Goal: Information Seeking & Learning: Learn about a topic

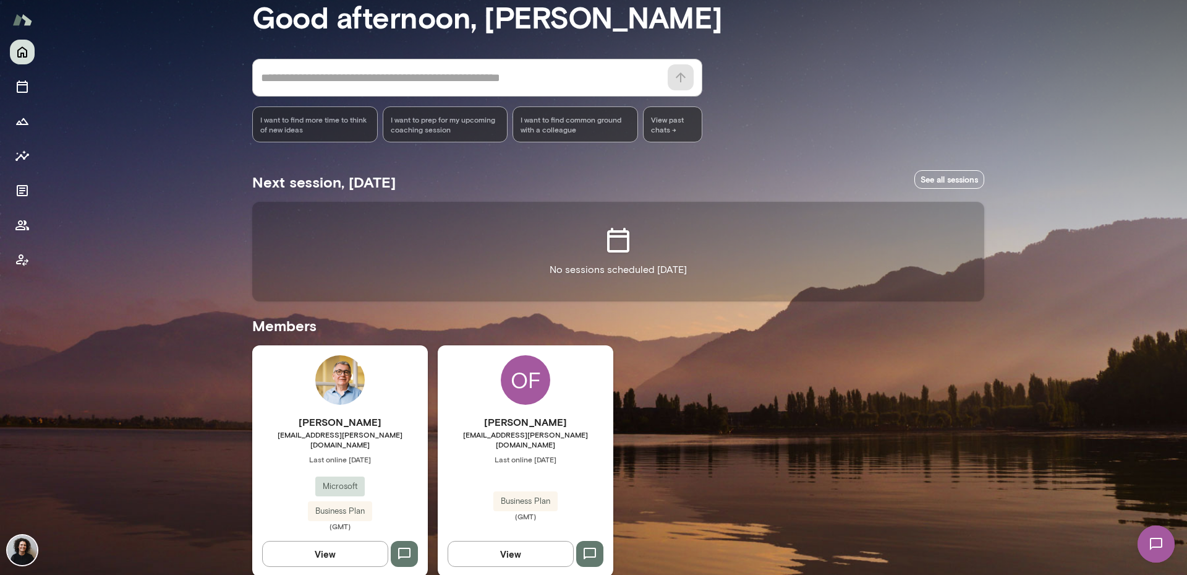
scroll to position [77, 0]
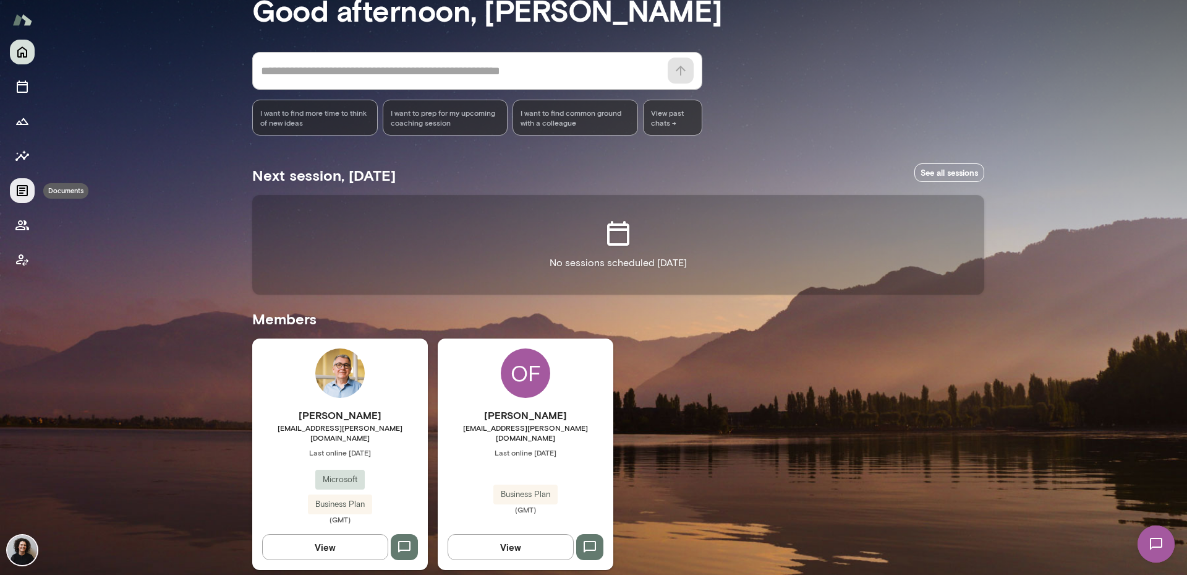
click at [22, 185] on icon "Documents" at bounding box center [22, 190] width 11 height 11
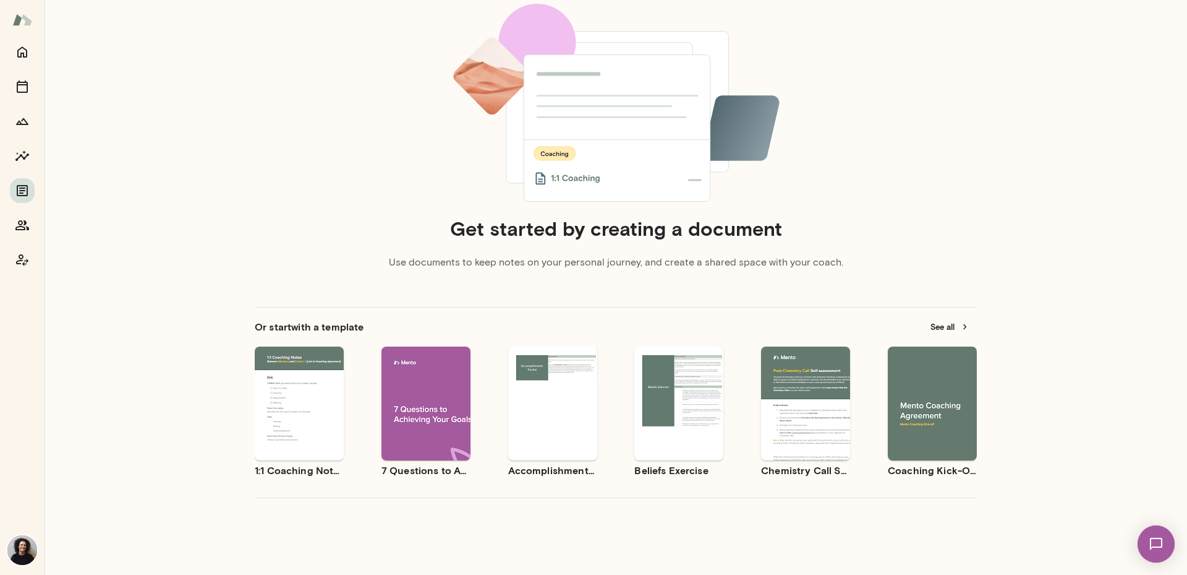
scroll to position [101, 0]
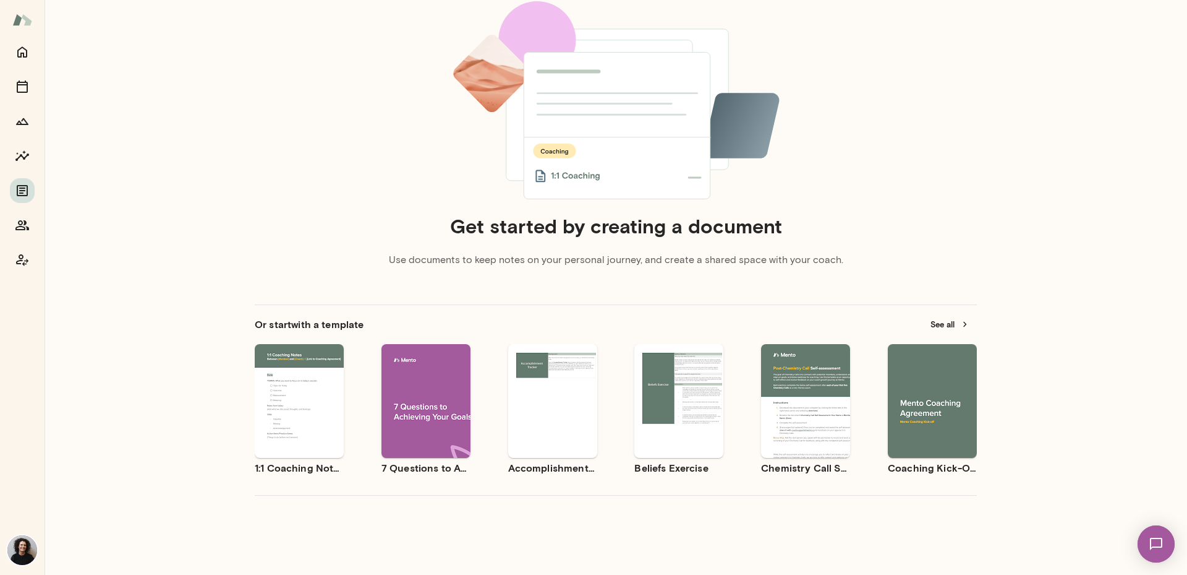
click at [938, 327] on button "See all" at bounding box center [950, 324] width 54 height 19
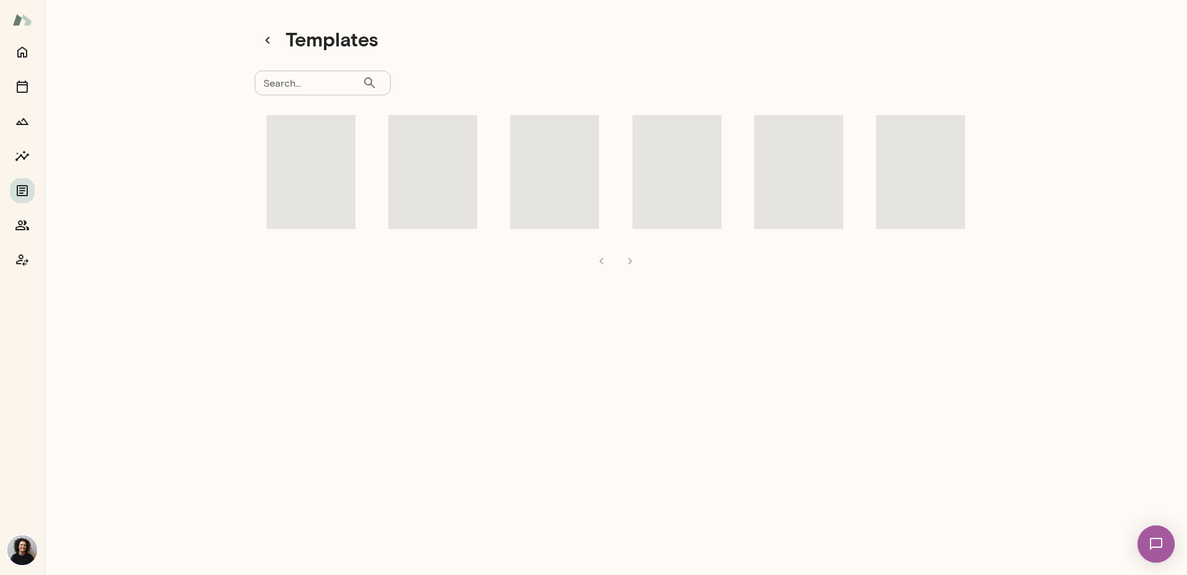
scroll to position [10, 0]
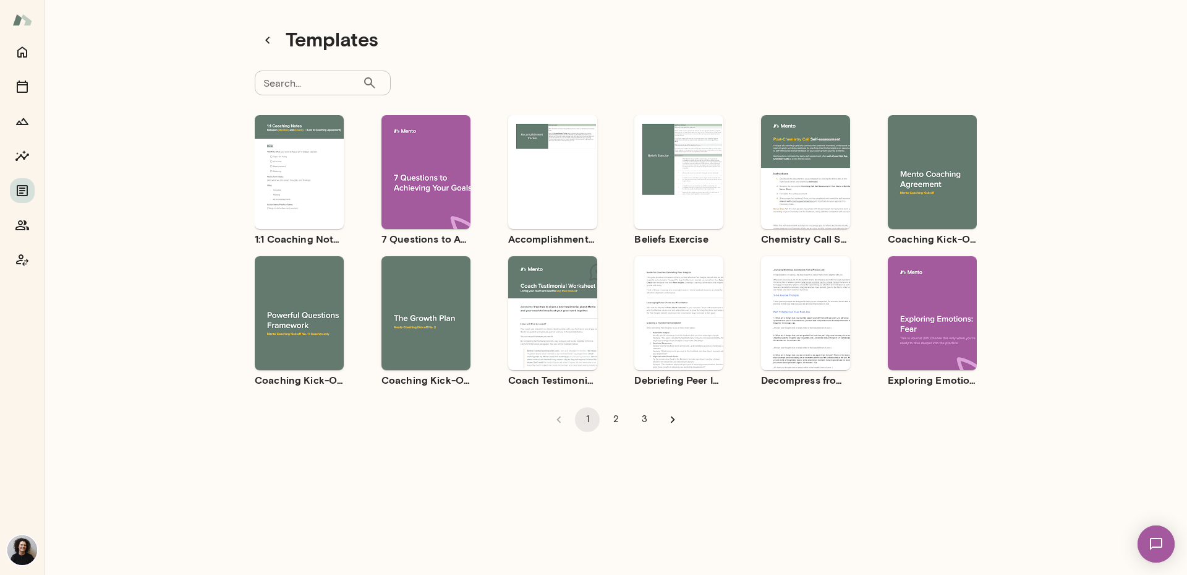
click at [810, 343] on div "Use template Preview" at bounding box center [805, 313] width 89 height 114
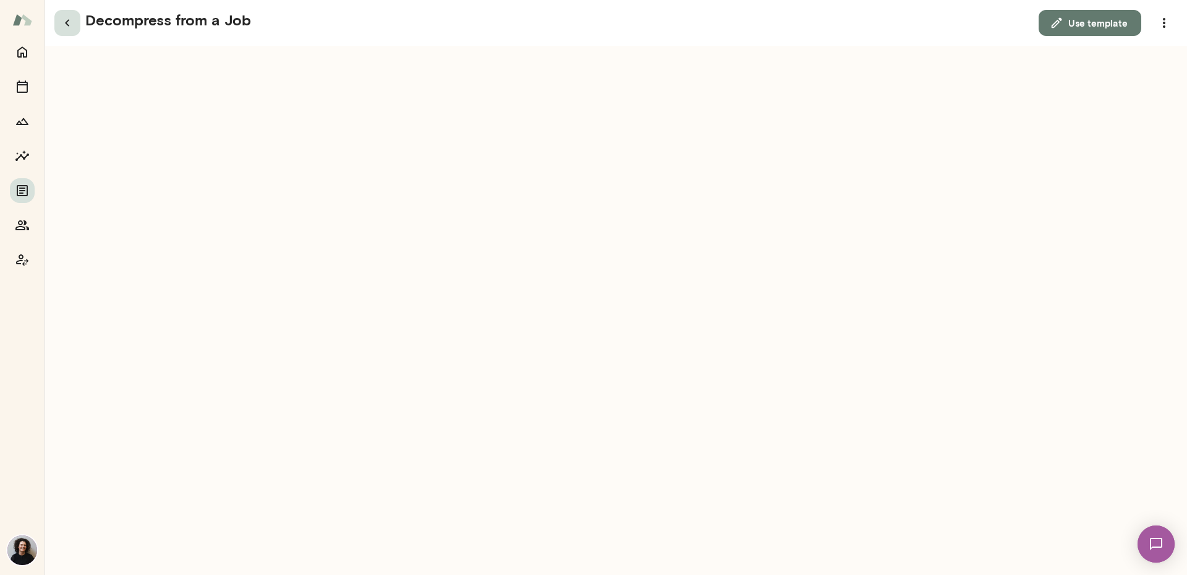
click at [70, 25] on icon "button" at bounding box center [67, 22] width 15 height 15
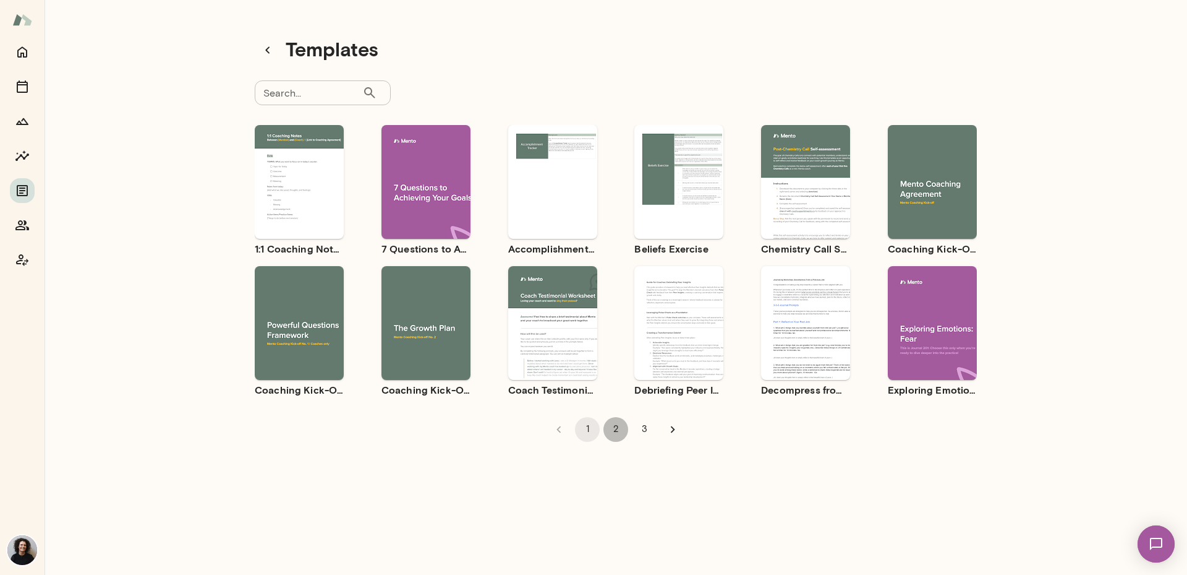
click at [616, 427] on button "2" at bounding box center [616, 429] width 25 height 25
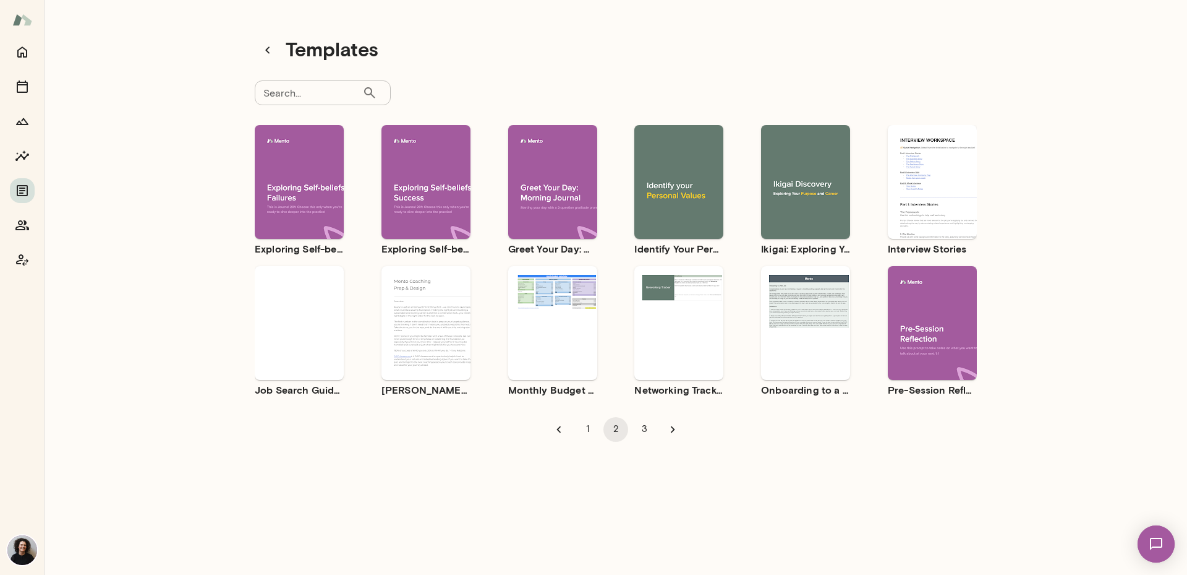
click at [671, 432] on icon "Go to next page" at bounding box center [673, 429] width 14 height 14
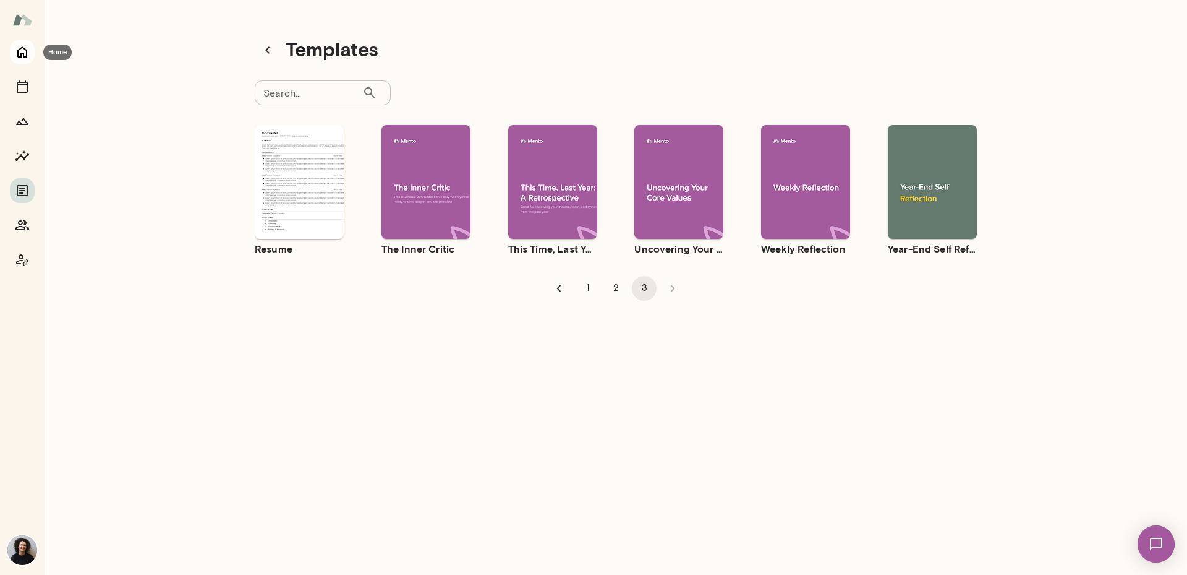
click at [22, 51] on icon "Home" at bounding box center [22, 52] width 15 height 15
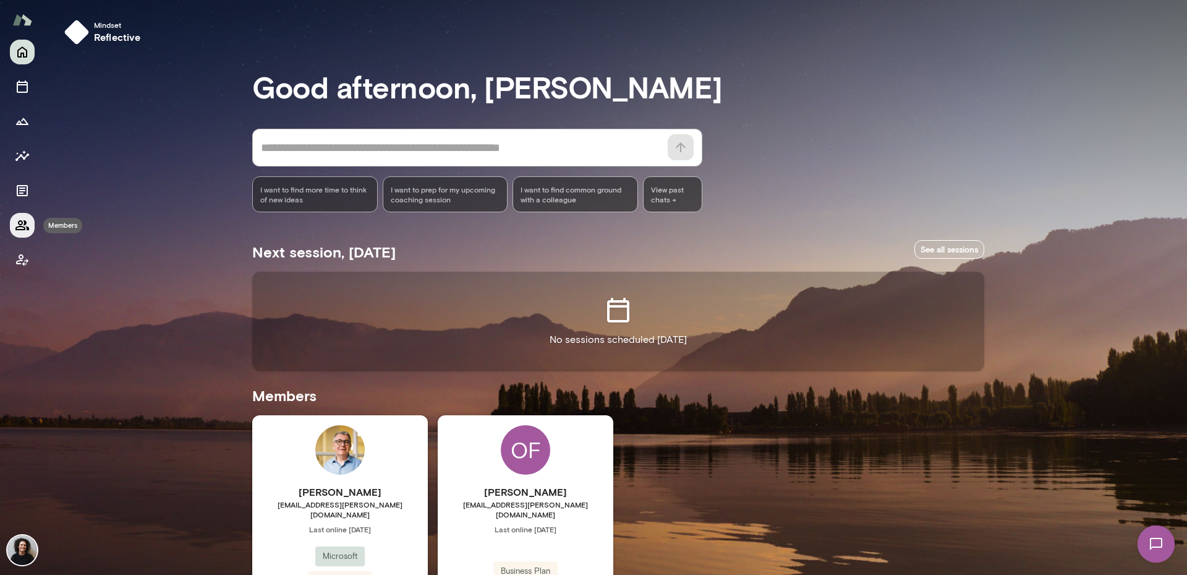
click at [17, 225] on icon "Members" at bounding box center [22, 225] width 15 height 15
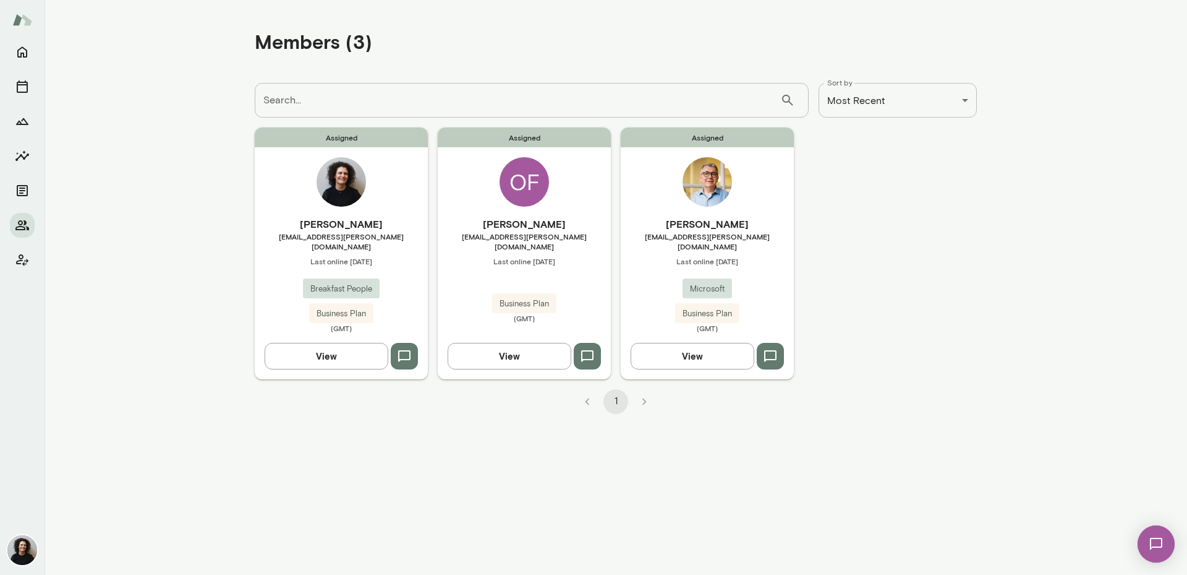
click at [521, 349] on button "View" at bounding box center [510, 356] width 124 height 26
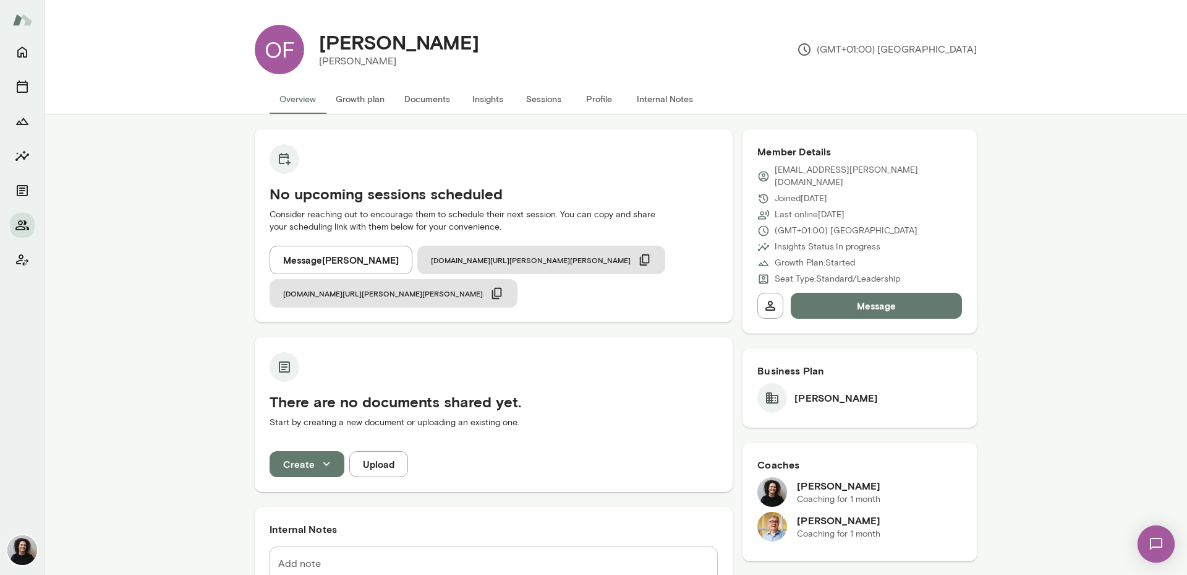
click at [664, 97] on button "Internal Notes" at bounding box center [665, 99] width 76 height 30
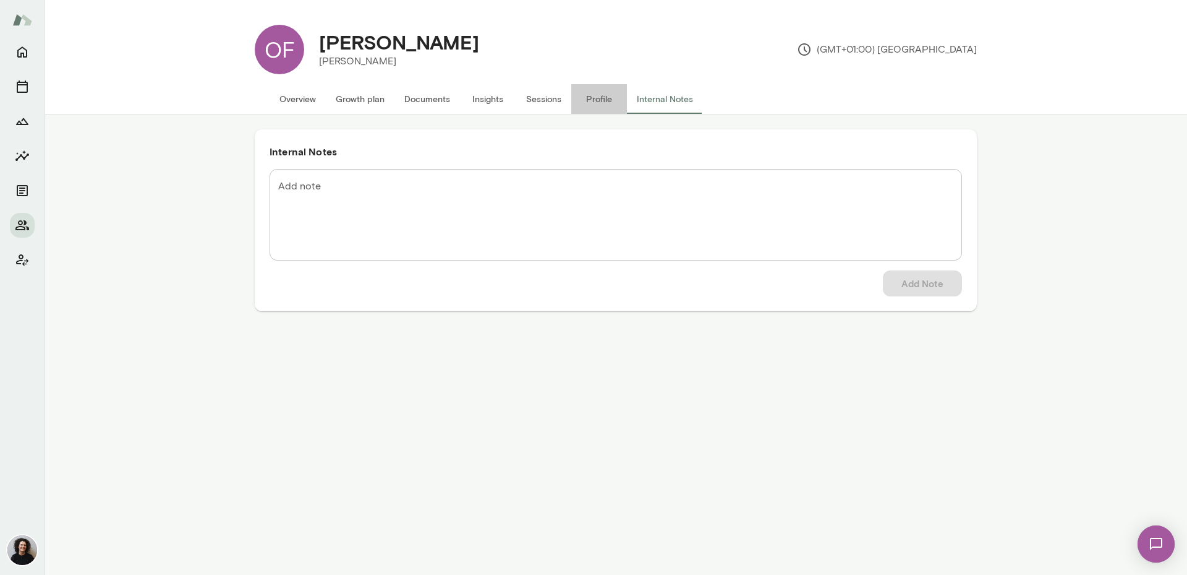
click at [600, 98] on button "Profile" at bounding box center [599, 99] width 56 height 30
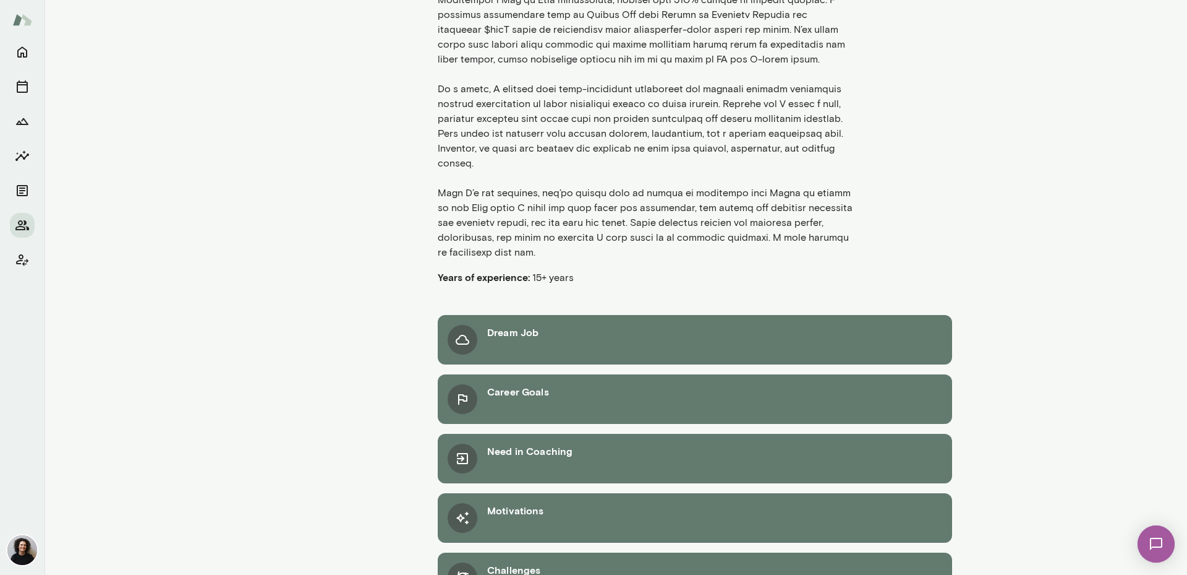
scroll to position [312, 0]
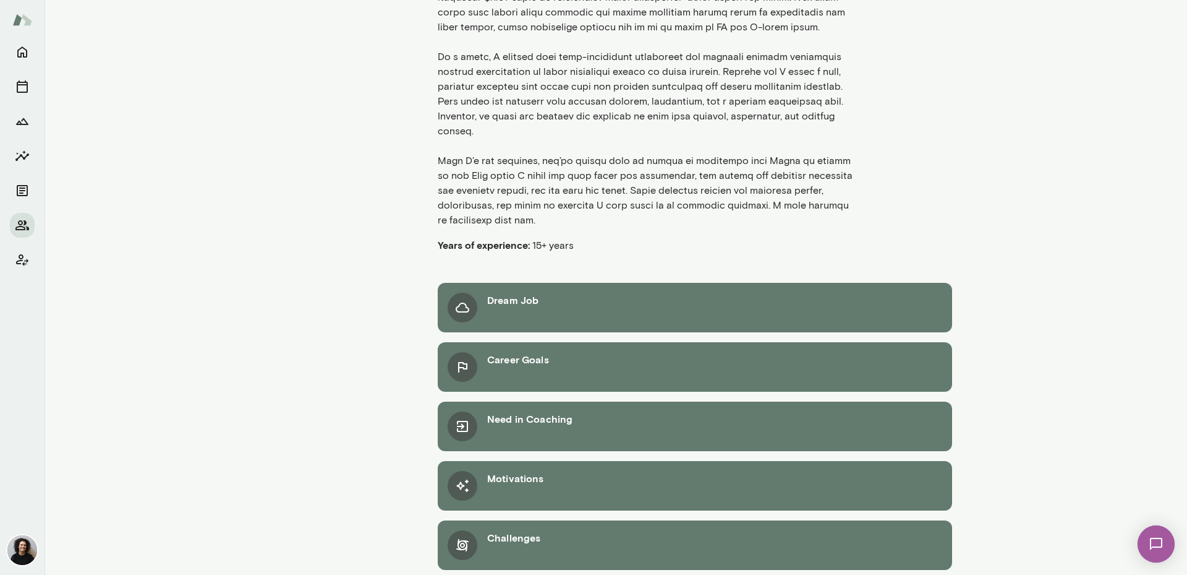
click at [459, 478] on icon at bounding box center [462, 485] width 15 height 15
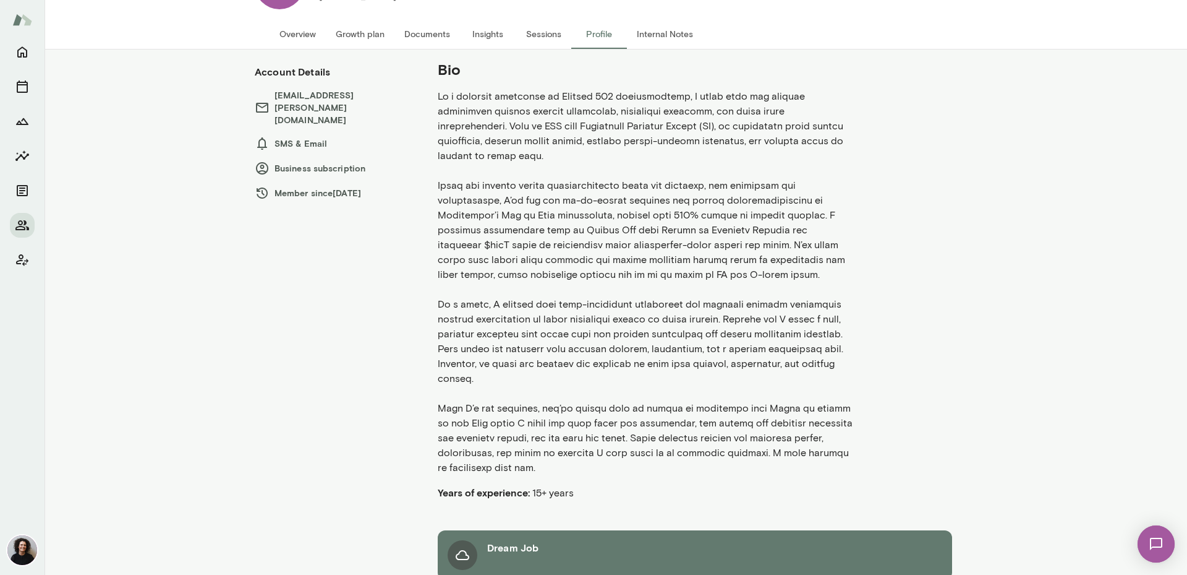
scroll to position [0, 0]
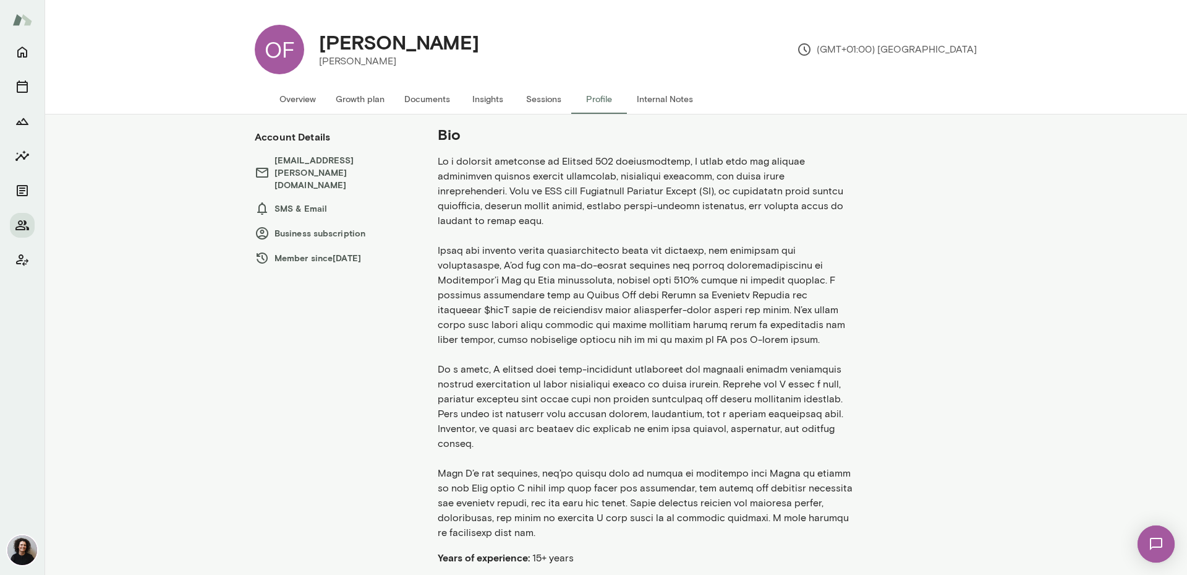
click at [364, 95] on button "Growth plan" at bounding box center [360, 99] width 69 height 30
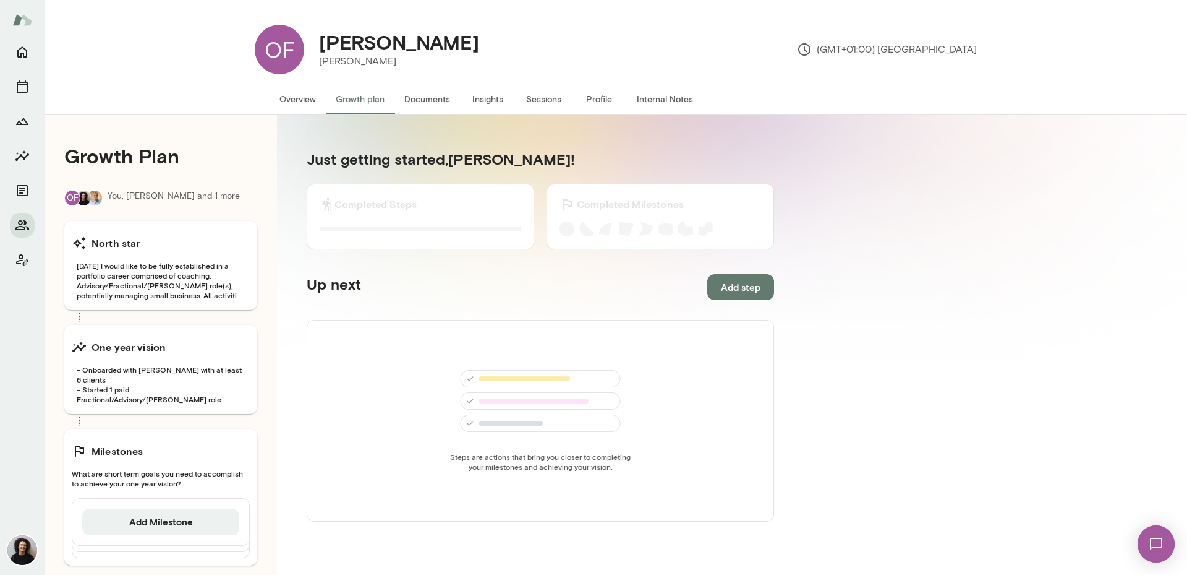
click at [304, 101] on button "Overview" at bounding box center [298, 99] width 56 height 30
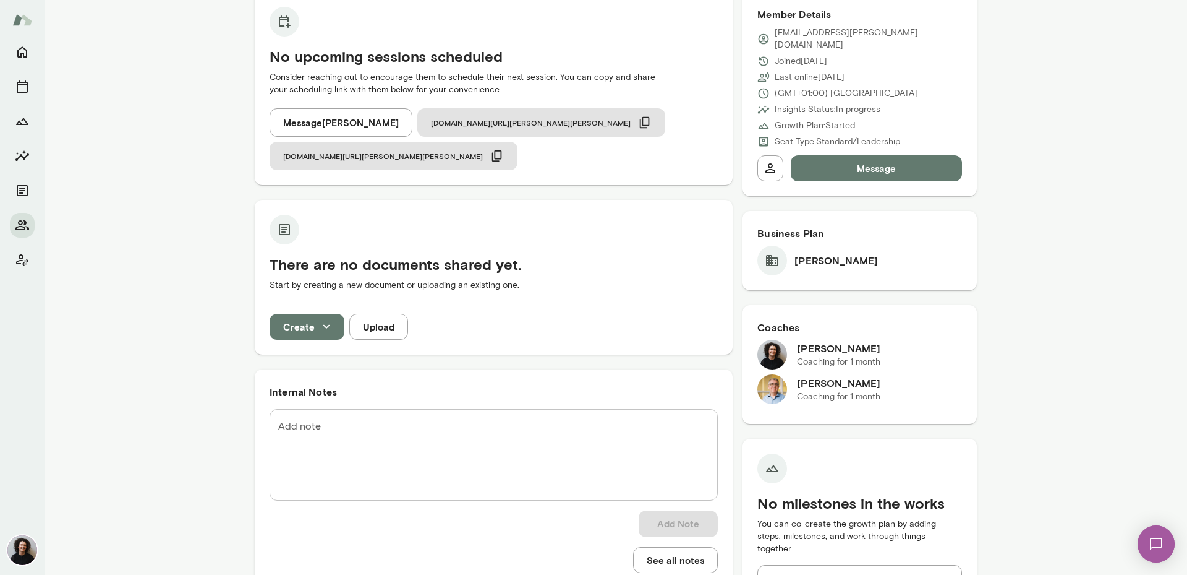
scroll to position [159, 0]
